Goal: Find specific page/section: Find specific page/section

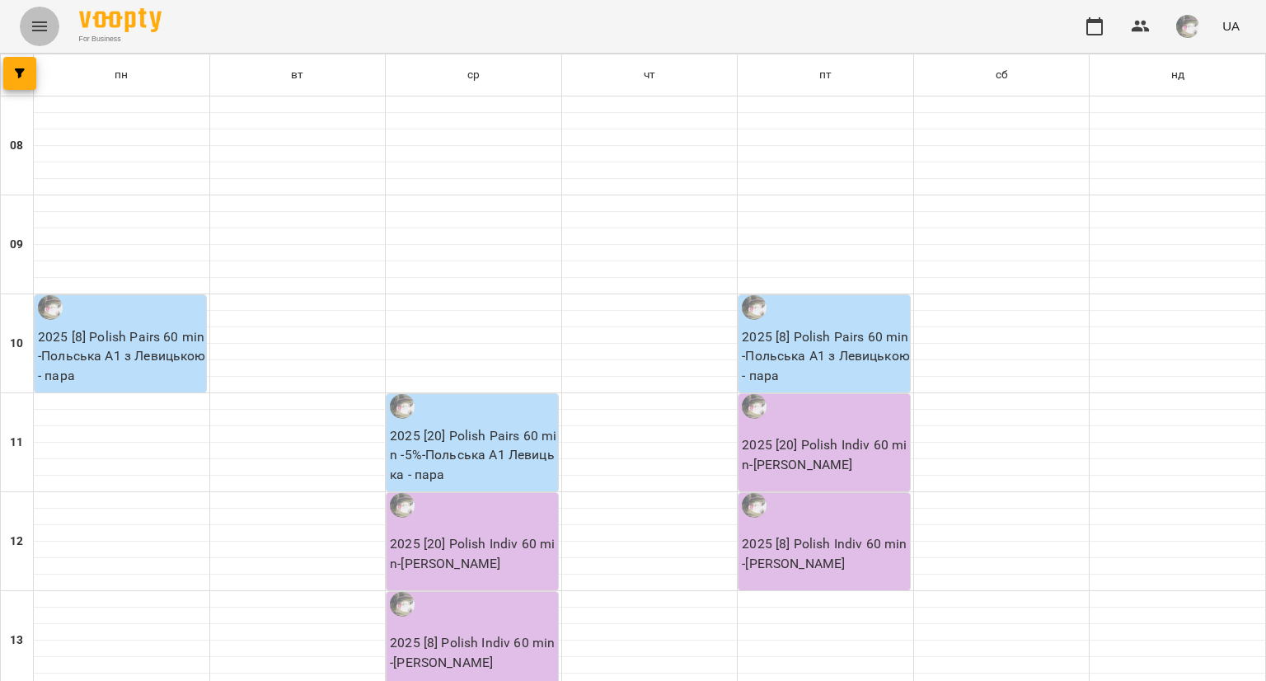
click at [41, 30] on icon "Menu" at bounding box center [39, 26] width 15 height 10
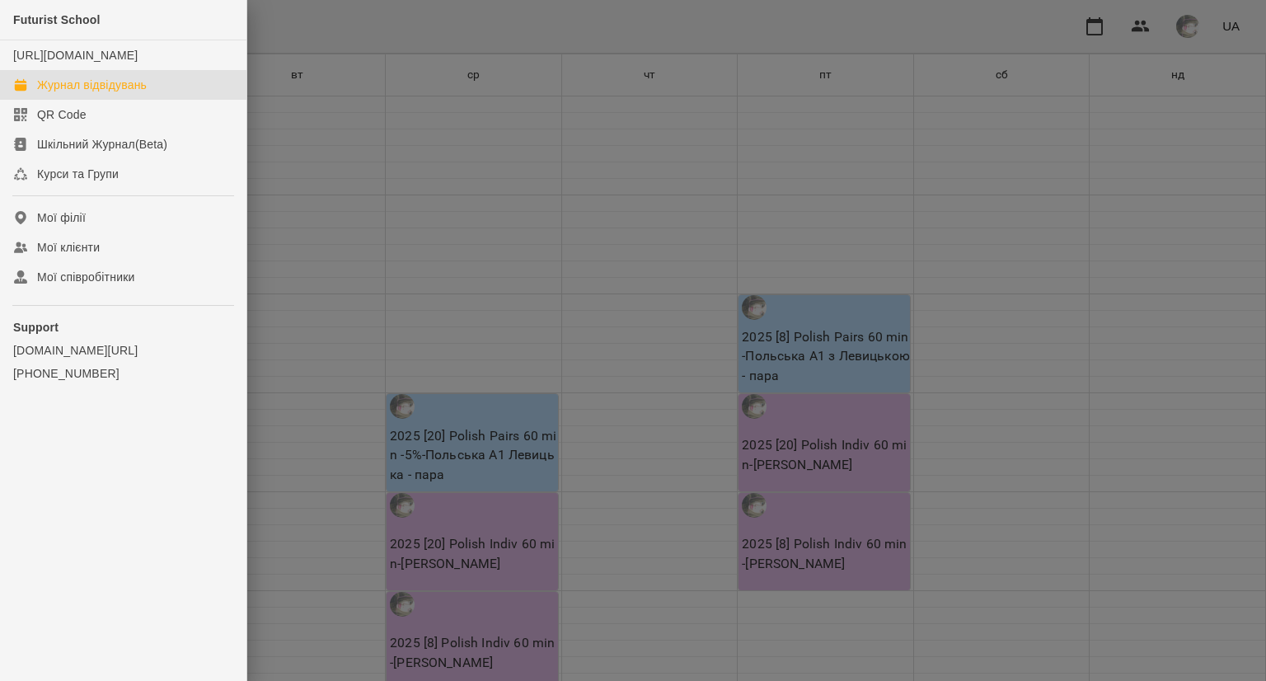
click at [70, 93] on div "Журнал відвідувань" at bounding box center [92, 85] width 110 height 16
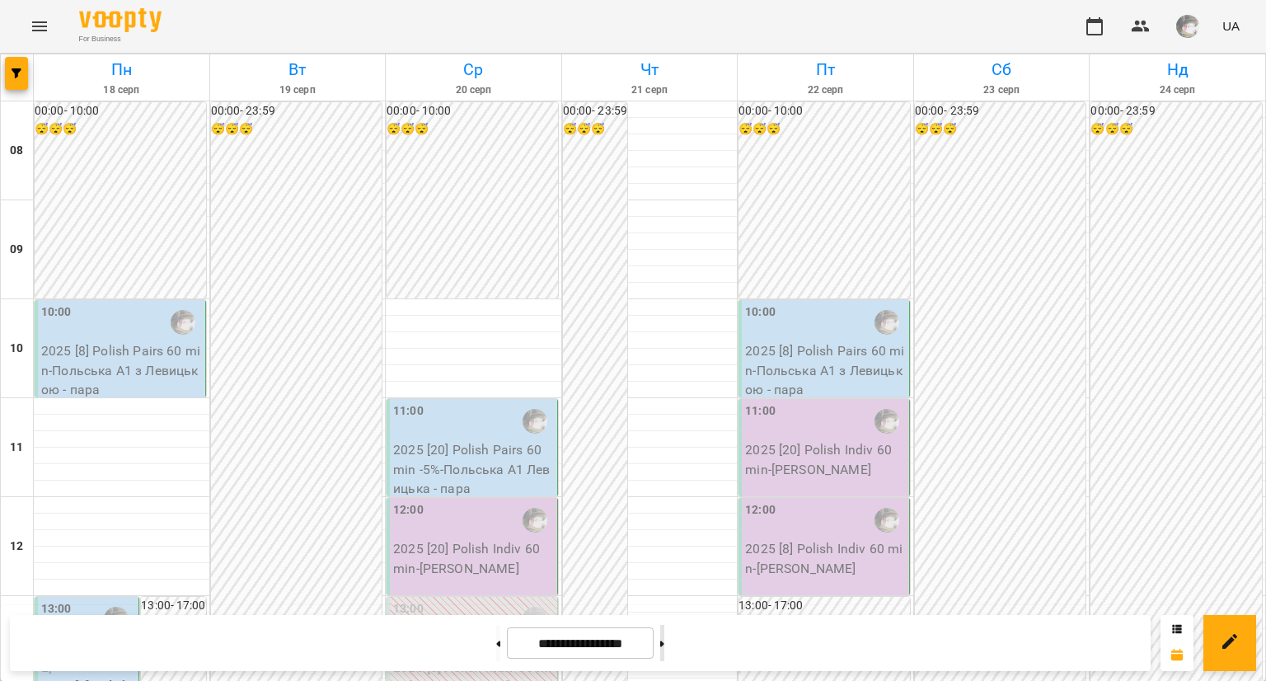
click at [664, 630] on button at bounding box center [662, 643] width 4 height 36
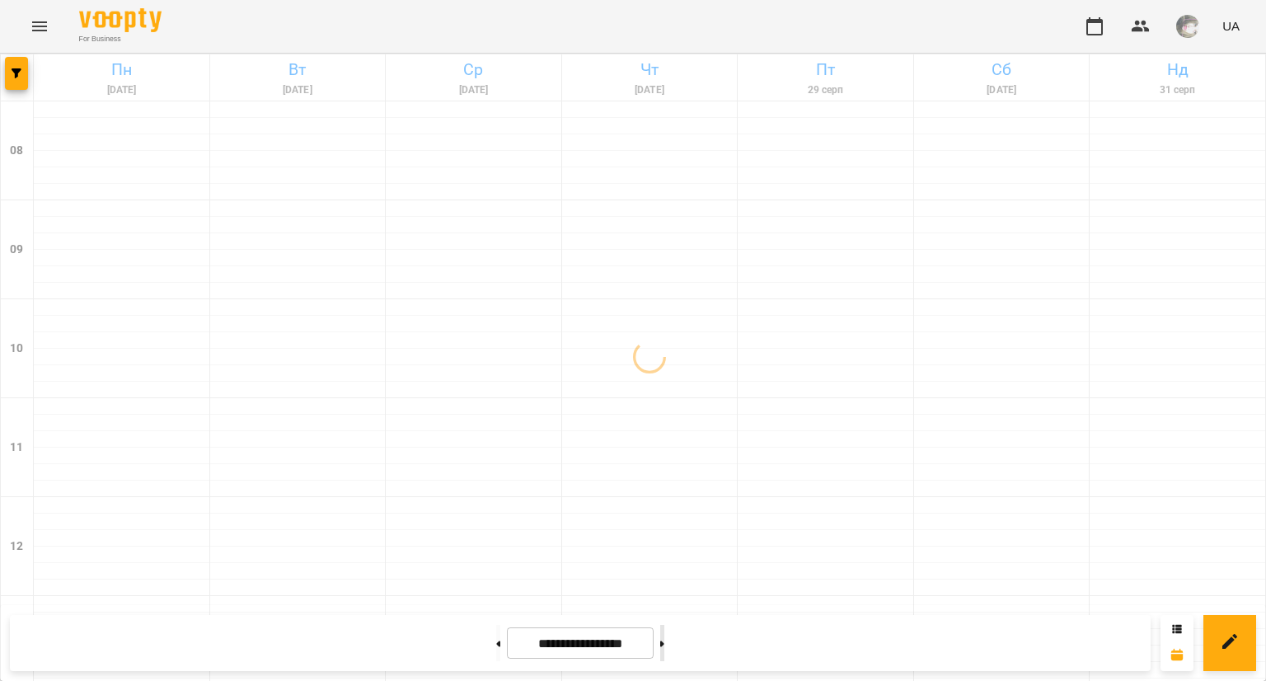
click at [664, 630] on button at bounding box center [662, 643] width 4 height 36
type input "**********"
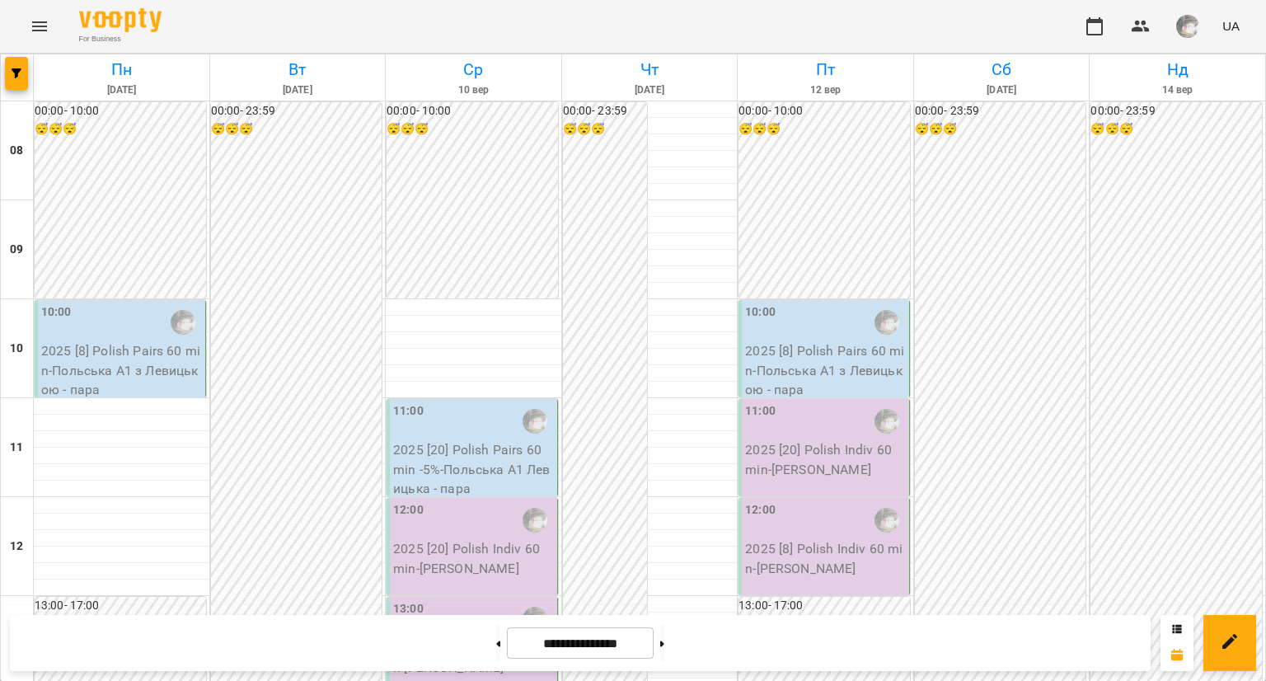
scroll to position [124, 0]
drag, startPoint x: 301, startPoint y: 289, endPoint x: 105, endPoint y: 304, distance: 195.9
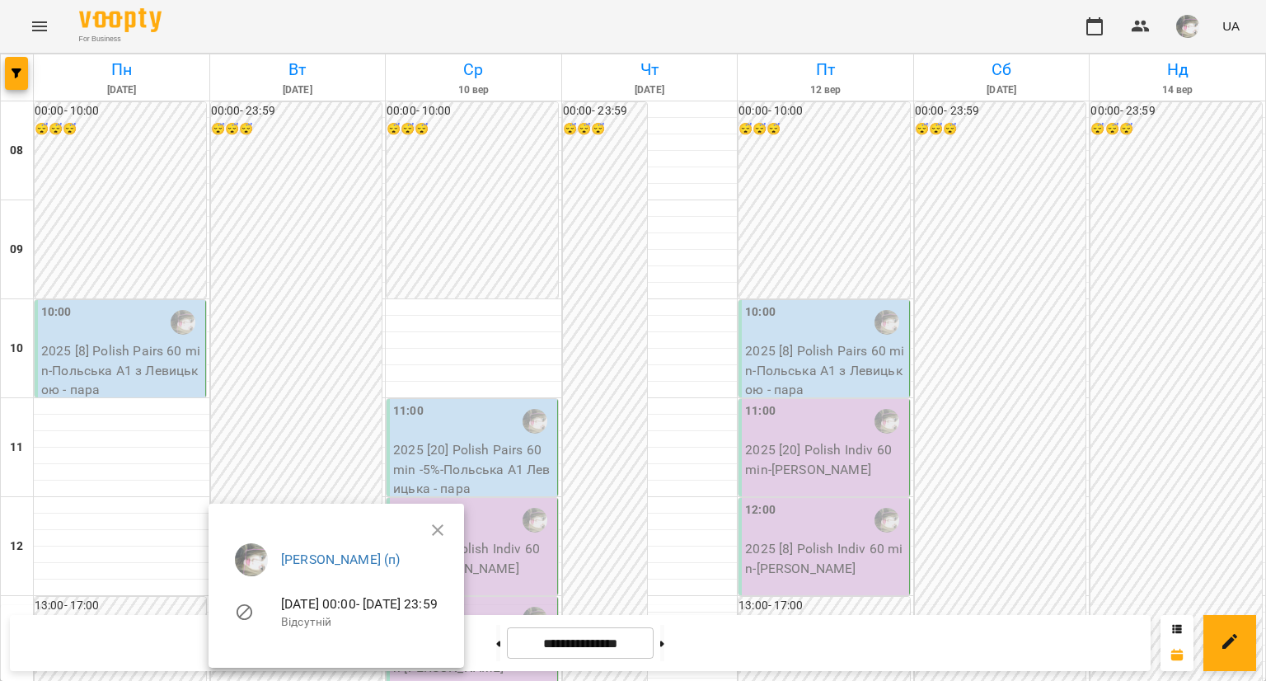
click at [280, 307] on div at bounding box center [633, 340] width 1266 height 681
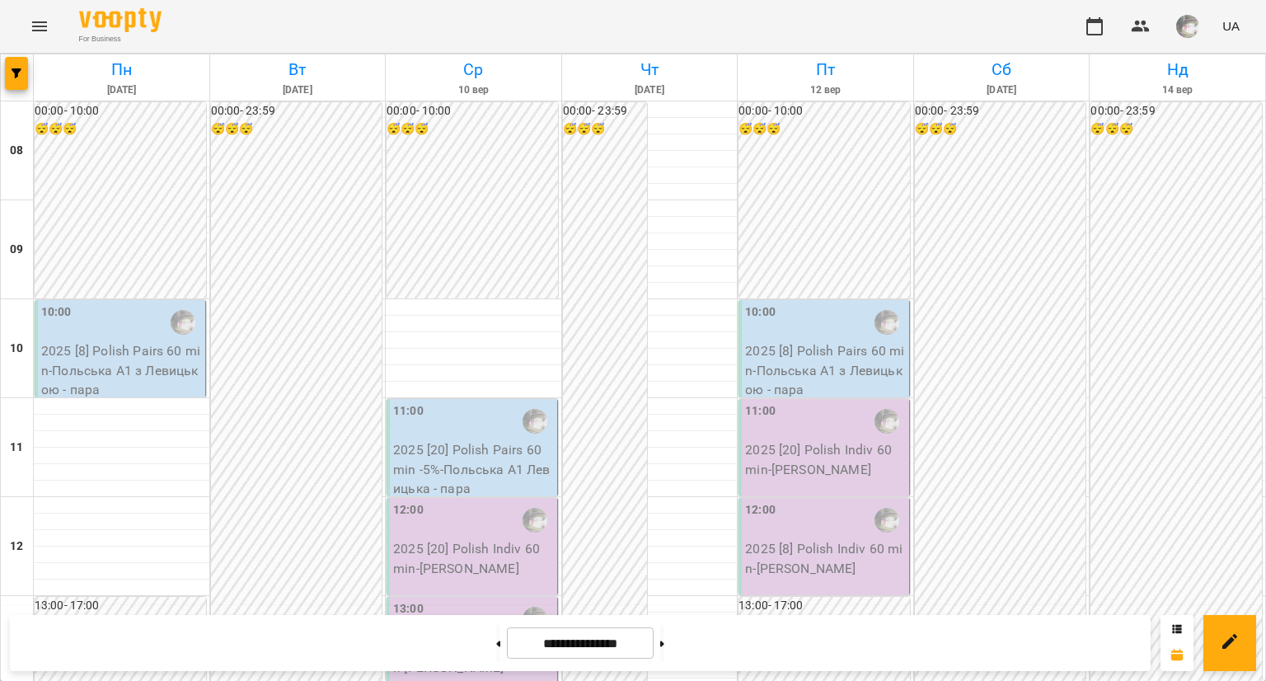
scroll to position [0, 0]
